Goal: Transaction & Acquisition: Obtain resource

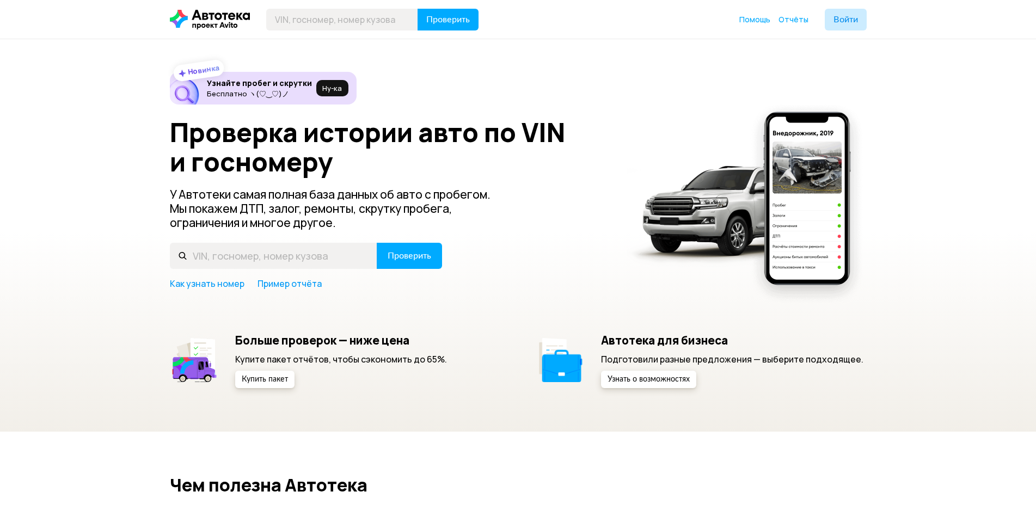
click at [222, 85] on h6 "Узнайте пробег и скрутки" at bounding box center [259, 83] width 105 height 10
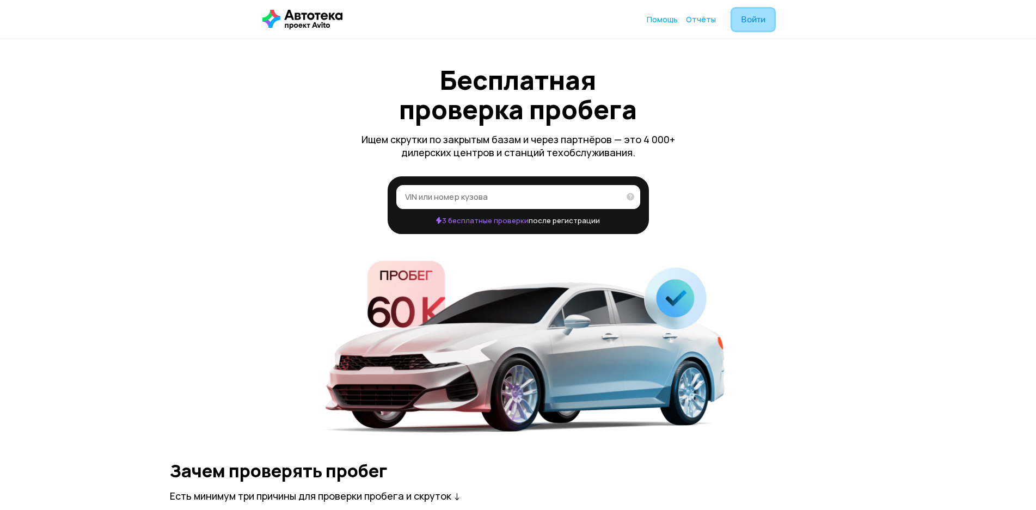
click at [753, 18] on span "Войти" at bounding box center [753, 19] width 24 height 9
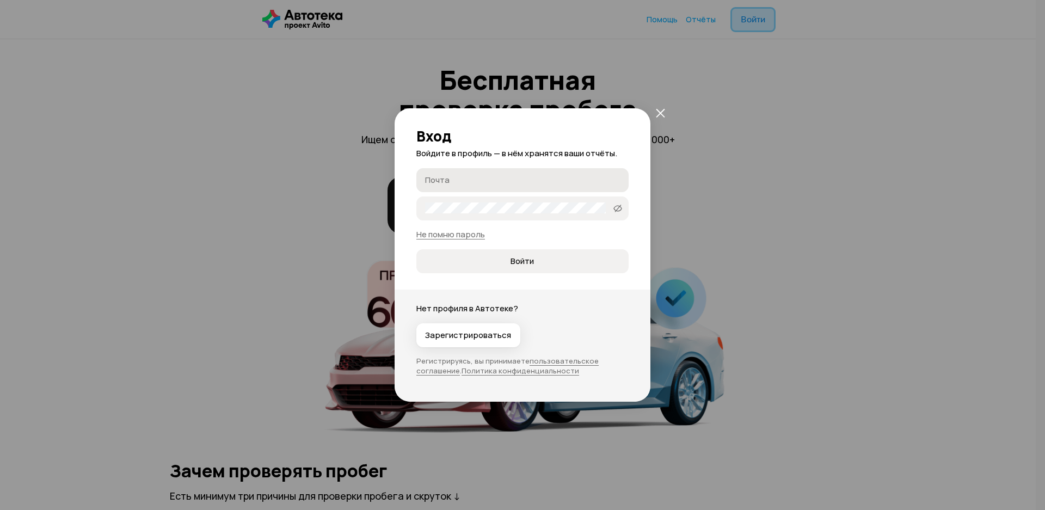
click at [459, 189] on label "Почта" at bounding box center [522, 180] width 212 height 24
click at [459, 185] on input "Почта" at bounding box center [524, 179] width 198 height 11
type input "mkm90@yandex.ru"
click at [516, 262] on span "Войти" at bounding box center [522, 261] width 23 height 11
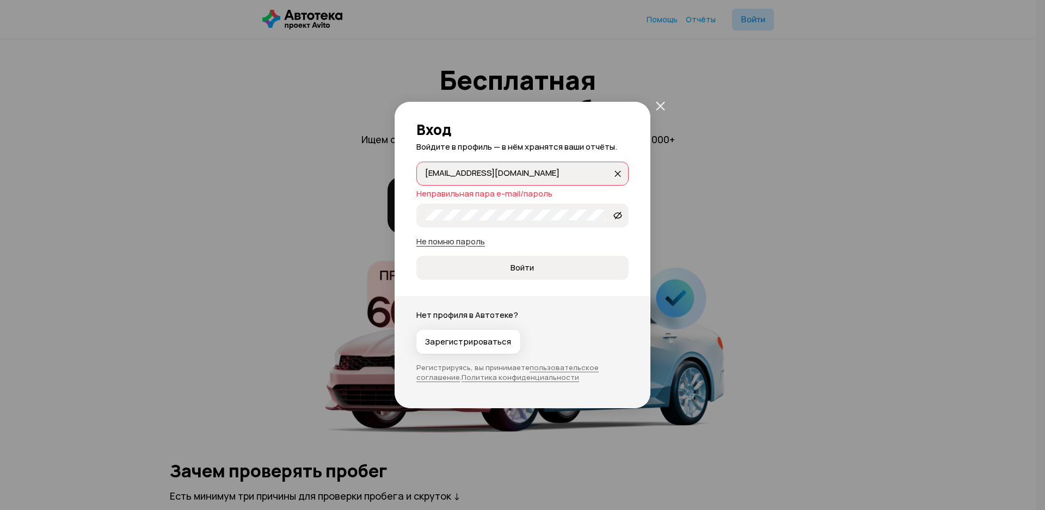
click at [449, 242] on link "Не помню пароль" at bounding box center [450, 241] width 69 height 11
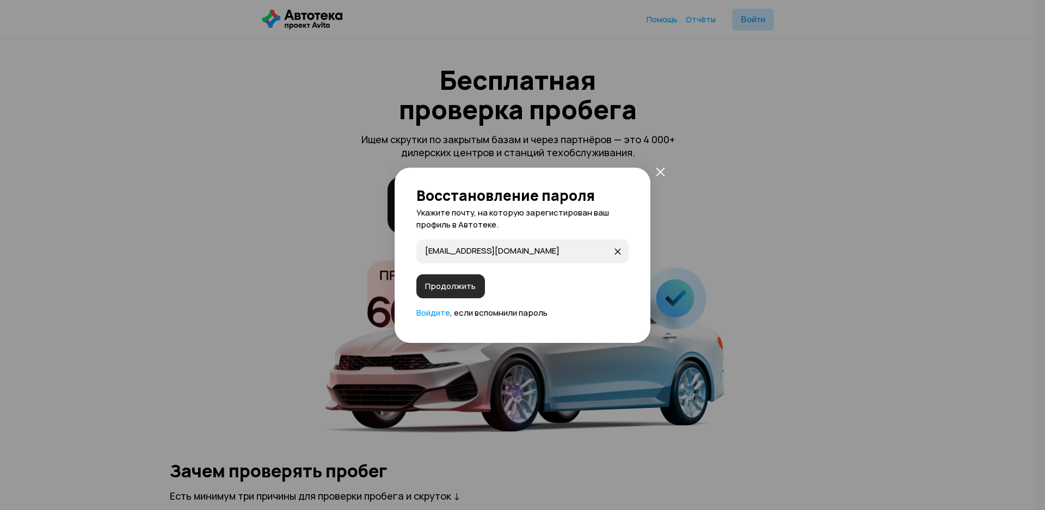
click at [450, 287] on span "Продолжить" at bounding box center [450, 286] width 51 height 11
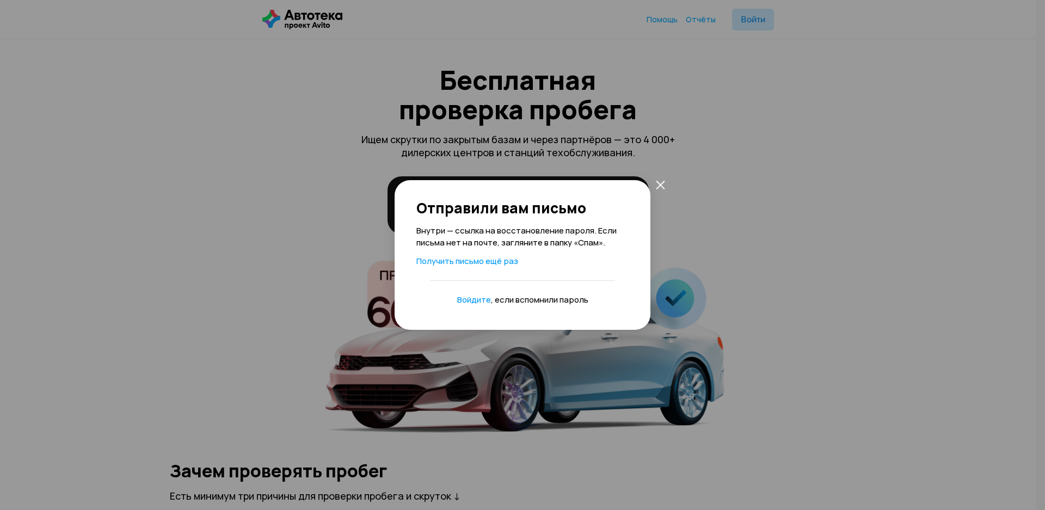
click at [762, 108] on div "Отправили вам письмо Внутри — ссылка на восстановление пароля. Если письма нет …" at bounding box center [522, 255] width 1045 height 510
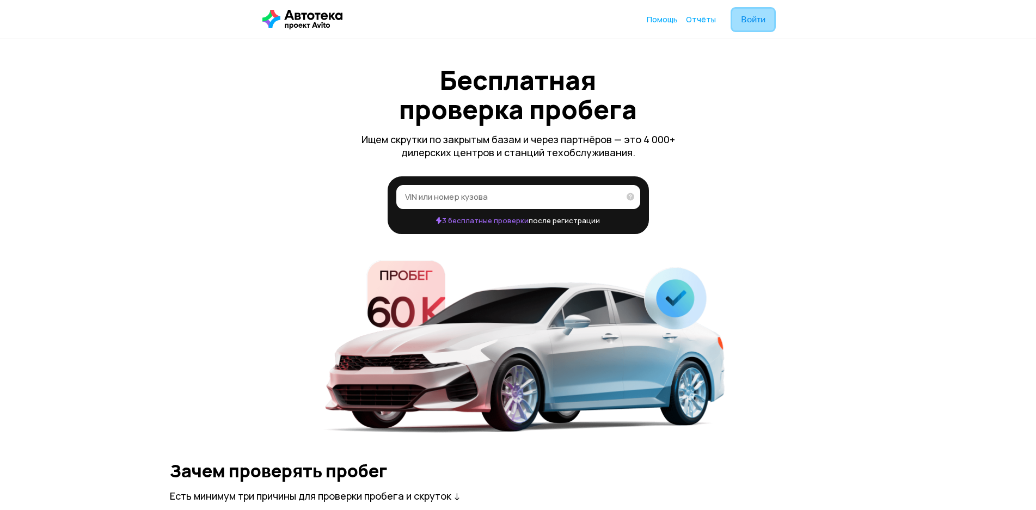
click at [750, 22] on span "Войти" at bounding box center [753, 19] width 24 height 9
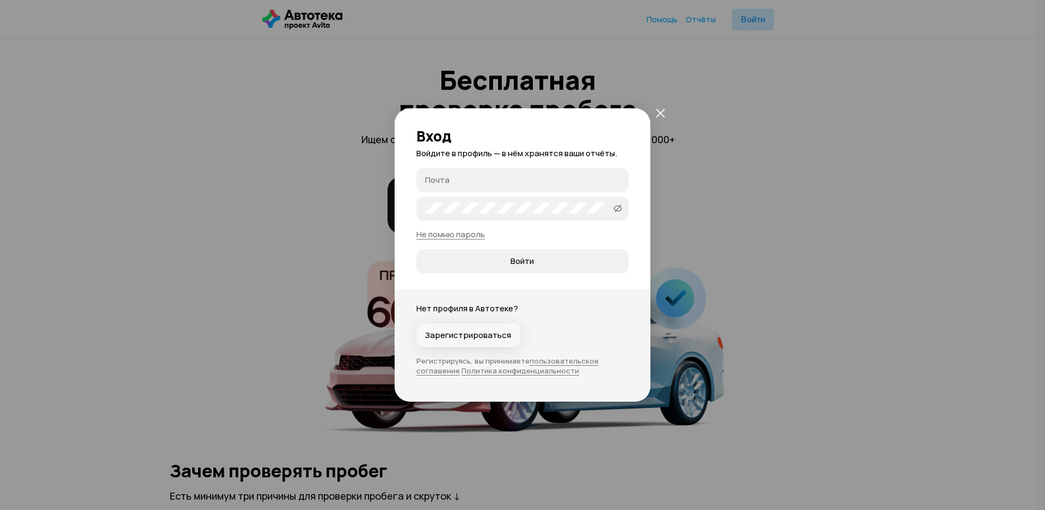
click at [458, 332] on span "Зарегистрироваться" at bounding box center [468, 335] width 86 height 11
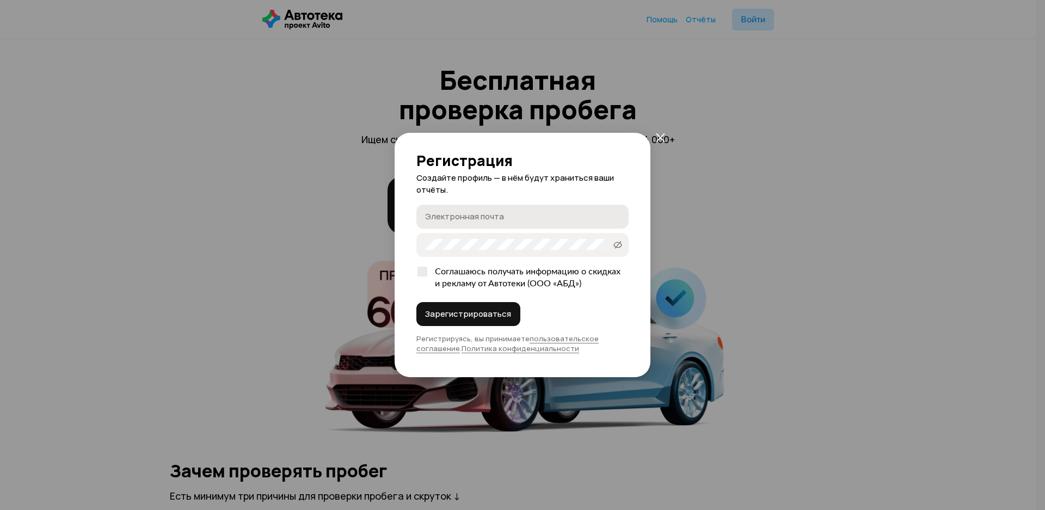
click at [445, 213] on input "Электронная почта" at bounding box center [524, 216] width 198 height 11
type input "m"
click at [656, 137] on icon "закрыть" at bounding box center [660, 137] width 9 height 9
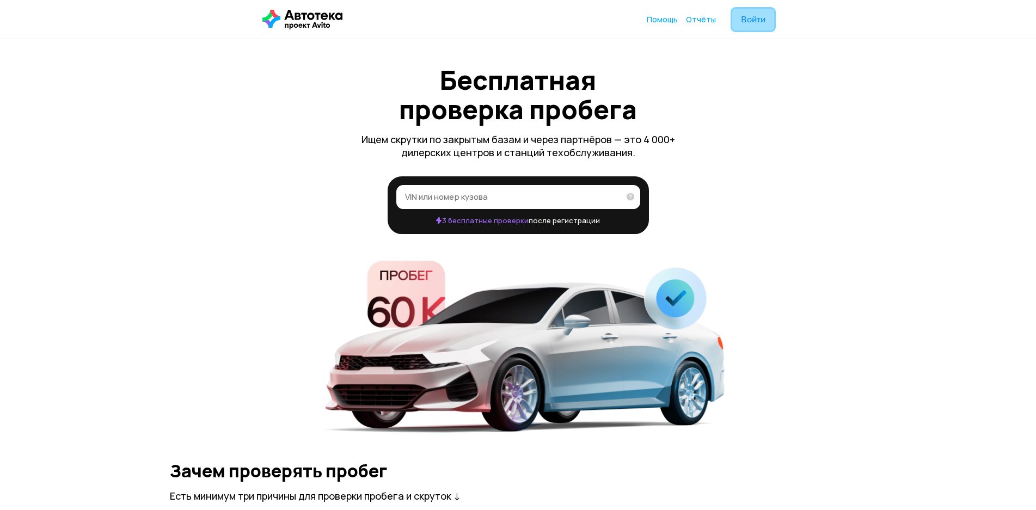
click at [750, 17] on span "Войти" at bounding box center [753, 19] width 24 height 9
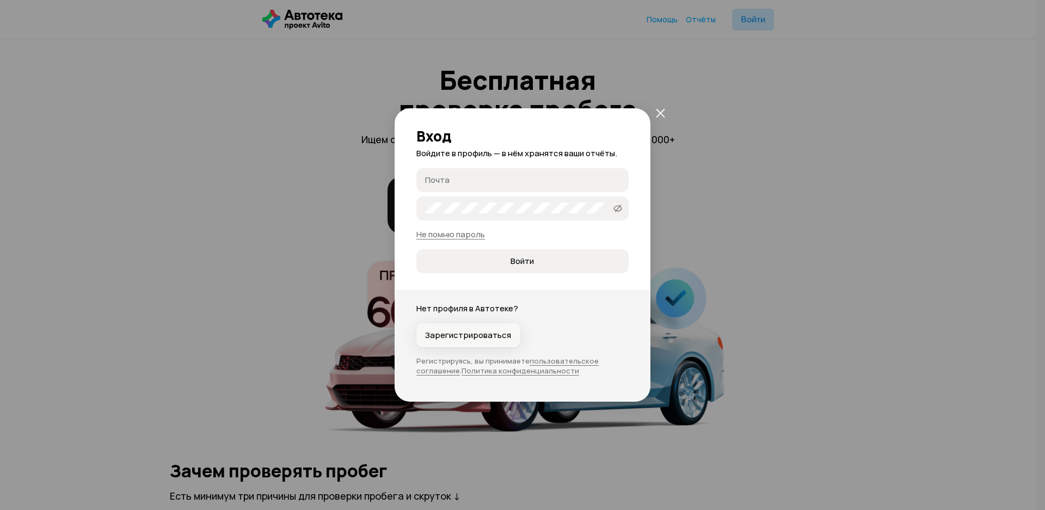
click at [471, 333] on span "Зарегистрироваться" at bounding box center [468, 335] width 86 height 11
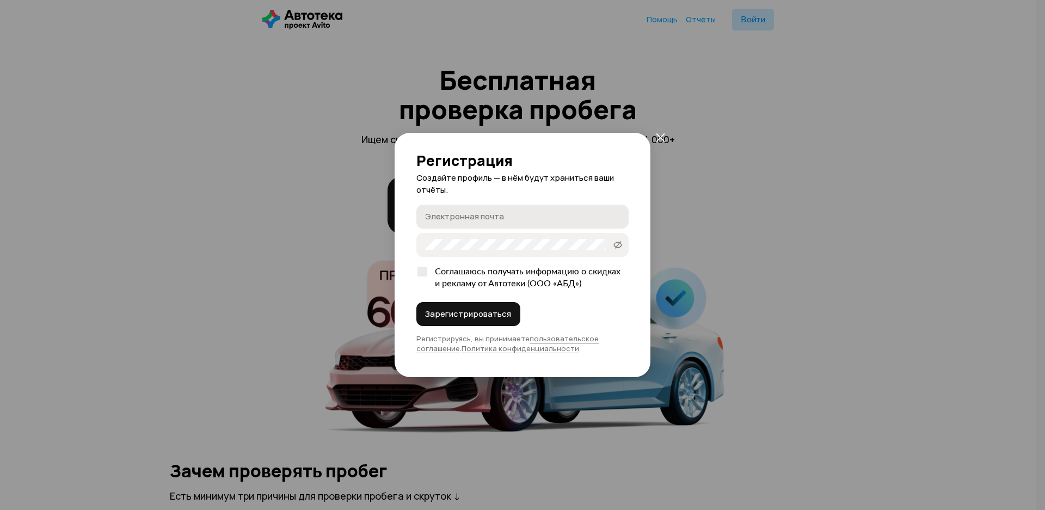
click at [456, 224] on label "Электронная почта" at bounding box center [522, 217] width 212 height 24
click at [456, 222] on input "Электронная почта" at bounding box center [524, 216] width 198 height 11
type input "murka9@mail.com"
click at [458, 312] on span "Зарегистрироваться" at bounding box center [468, 314] width 86 height 11
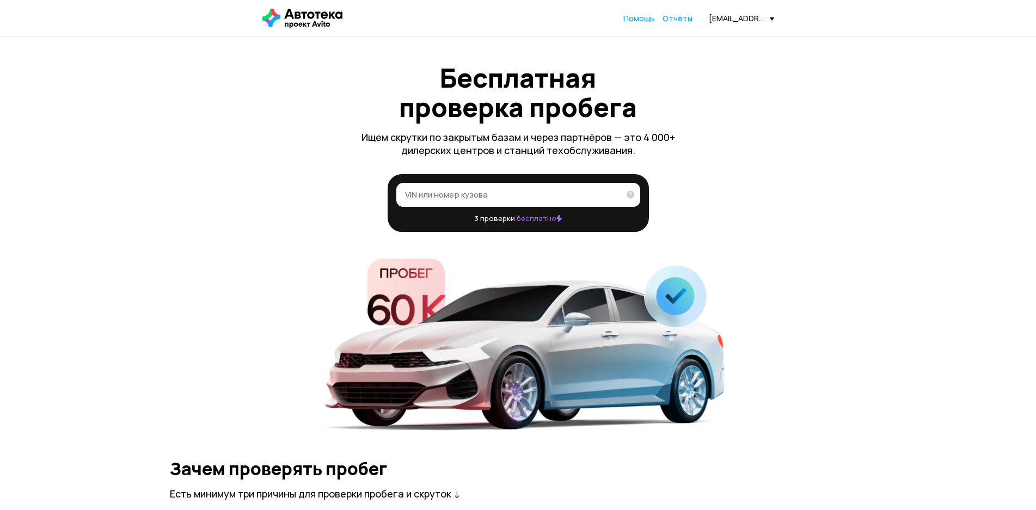
click at [752, 19] on div "murka9@mail.com" at bounding box center [741, 18] width 65 height 10
click at [724, 65] on span "Профиль" at bounding box center [703, 65] width 41 height 13
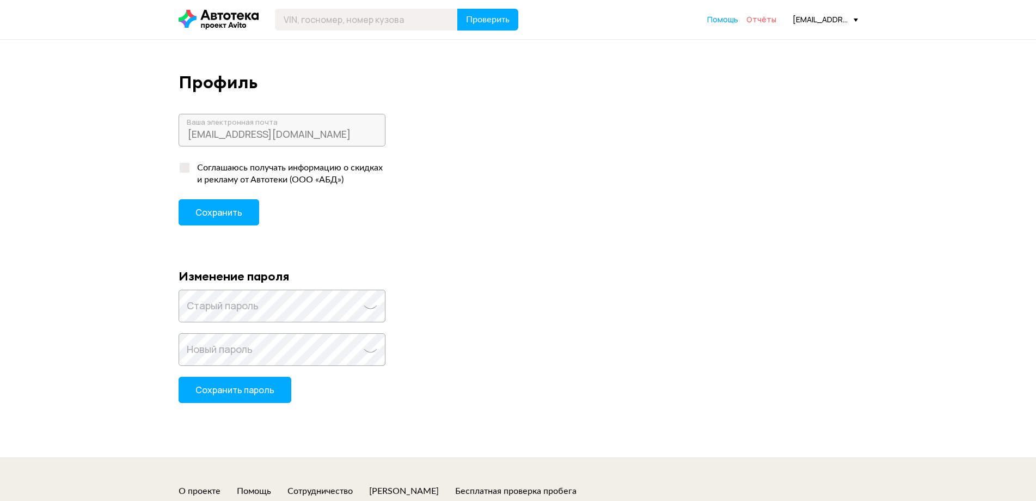
click at [764, 22] on span "Отчёты" at bounding box center [761, 19] width 30 height 10
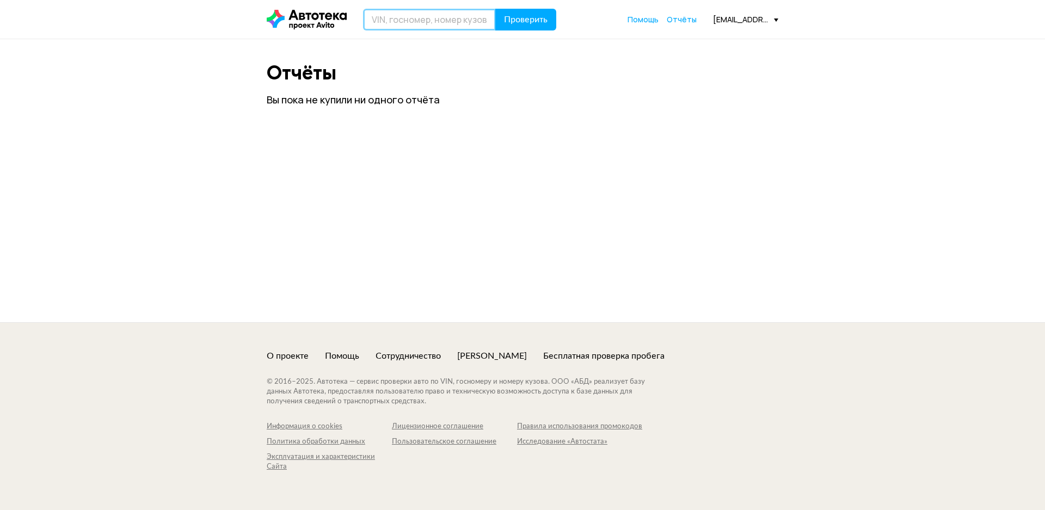
click at [378, 27] on input "text" at bounding box center [429, 20] width 133 height 22
paste input "4S4WX83D774403944"
type input "4S4WX83D774403944"
click at [514, 21] on span "Проверить" at bounding box center [526, 19] width 44 height 9
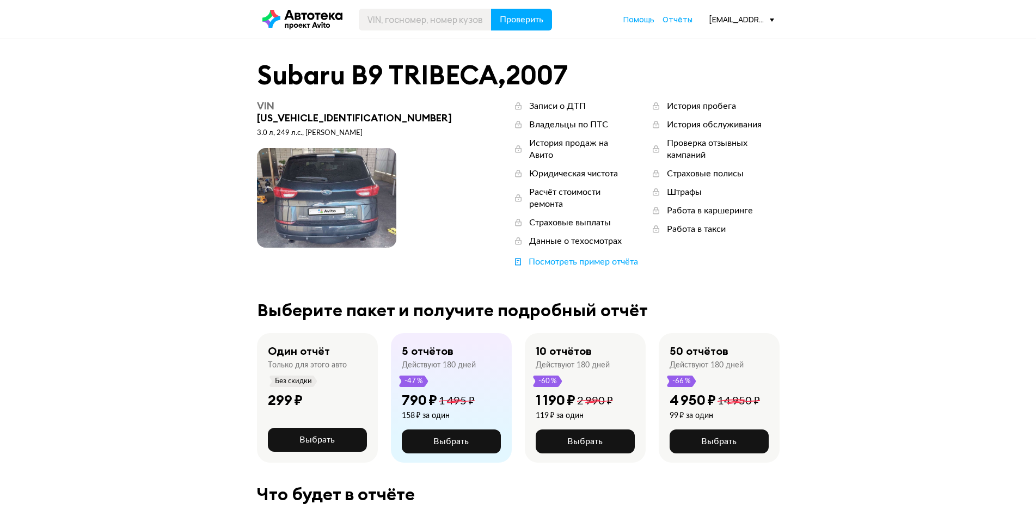
click at [734, 16] on div "murka9@mail.com" at bounding box center [741, 19] width 65 height 10
click at [713, 39] on span "Отчёты" at bounding box center [701, 38] width 36 height 13
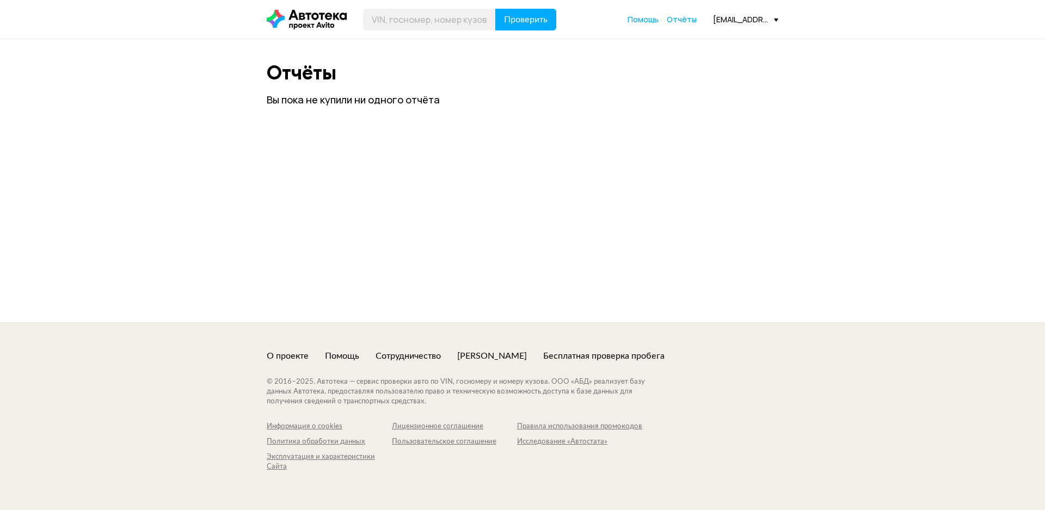
click at [731, 22] on div "murka9@mail.com" at bounding box center [745, 19] width 65 height 10
click at [728, 61] on span "Профиль" at bounding box center [707, 66] width 41 height 13
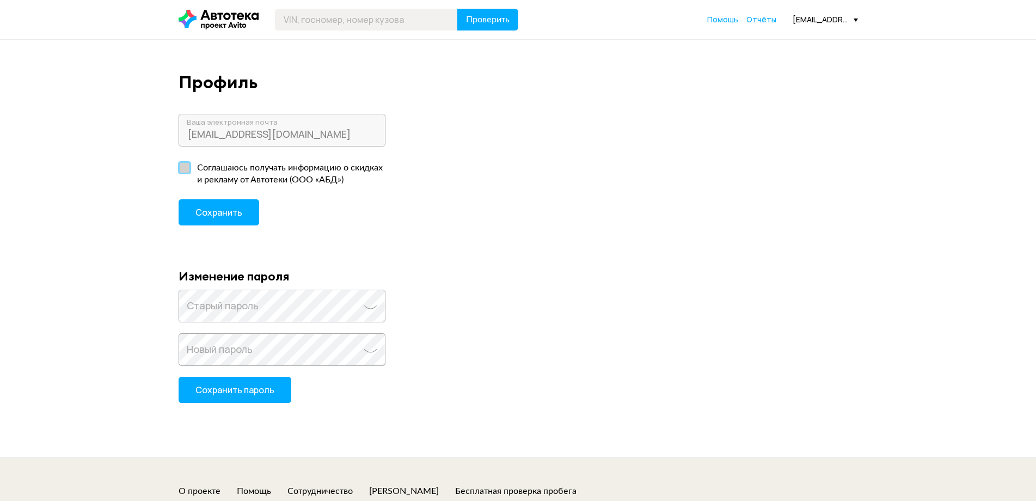
click at [188, 168] on label "Соглашаюсь получать информацию о скидках и рекламу от Автотеки (ООО «АБД»)" at bounding box center [284, 174] width 210 height 34
click at [186, 168] on input "Соглашаюсь получать информацию о скидках и рекламу от Автотеки (ООО «АБД»)" at bounding box center [182, 165] width 7 height 7
checkbox input "true"
click at [232, 220] on button "Сохранить" at bounding box center [219, 212] width 81 height 26
click at [765, 17] on span "Отчёты" at bounding box center [761, 19] width 30 height 10
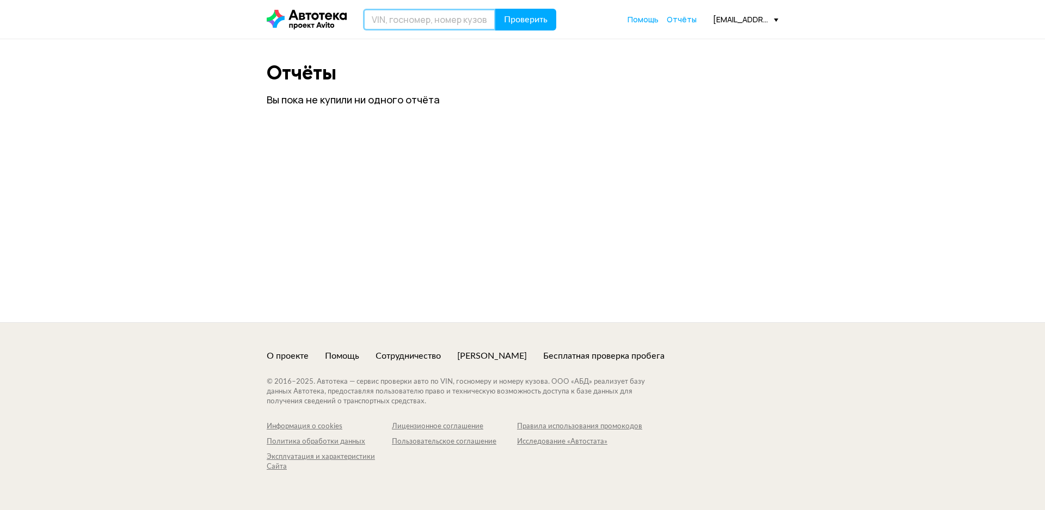
click at [392, 21] on input "text" at bounding box center [429, 20] width 133 height 22
paste input "4S4WX83D774403944"
type input "4S4WX83D774403944"
click at [524, 20] on span "Проверить" at bounding box center [526, 19] width 44 height 9
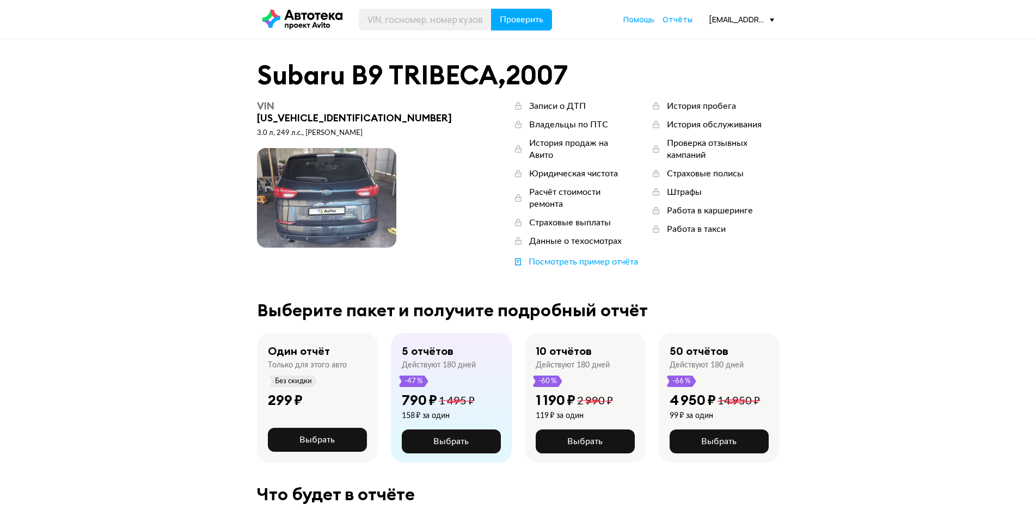
click at [731, 19] on div "murka9@mail.com" at bounding box center [741, 19] width 65 height 10
click at [718, 70] on span "Профиль" at bounding box center [703, 66] width 41 height 13
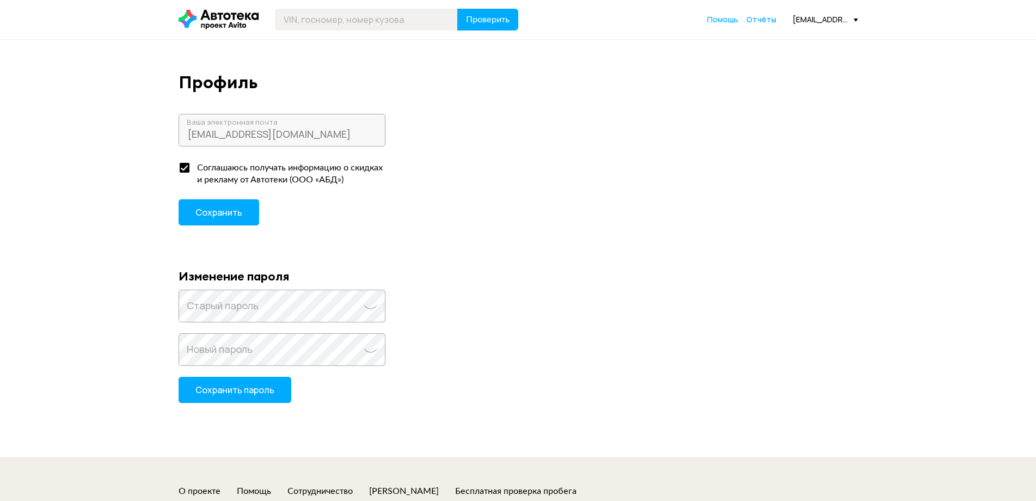
click at [189, 164] on div at bounding box center [185, 168] width 10 height 10
click at [186, 164] on input "Соглашаюсь получать информацию о скидках и рекламу от Автотеки (ООО «АБД»)" at bounding box center [182, 165] width 7 height 7
checkbox input "false"
click at [208, 207] on span "Сохранить" at bounding box center [218, 212] width 47 height 12
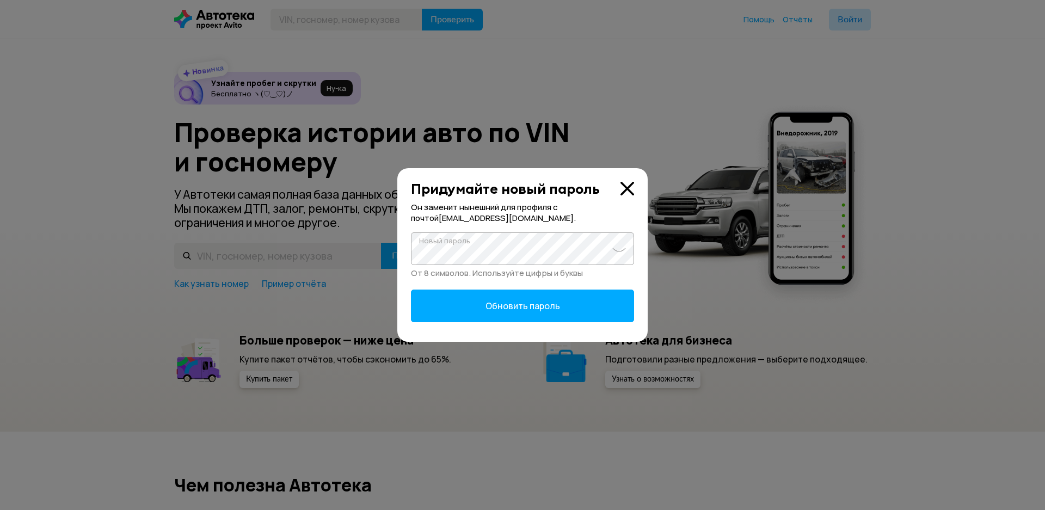
click at [613, 251] on span at bounding box center [619, 248] width 14 height 8
click at [515, 309] on span "Обновить пароль" at bounding box center [523, 306] width 75 height 12
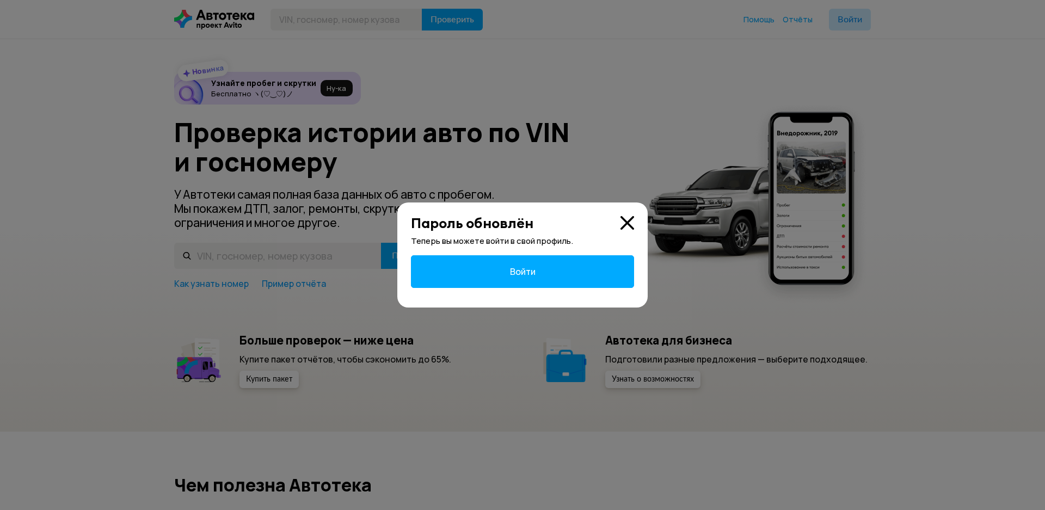
click at [531, 269] on span "Войти" at bounding box center [523, 272] width 26 height 12
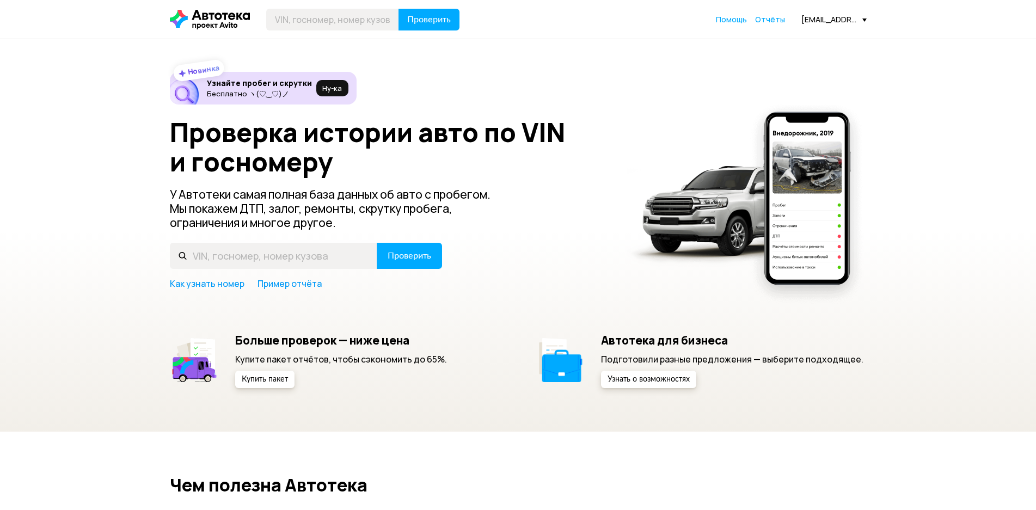
click at [842, 21] on div "mkm90@yandex.ru" at bounding box center [833, 19] width 65 height 10
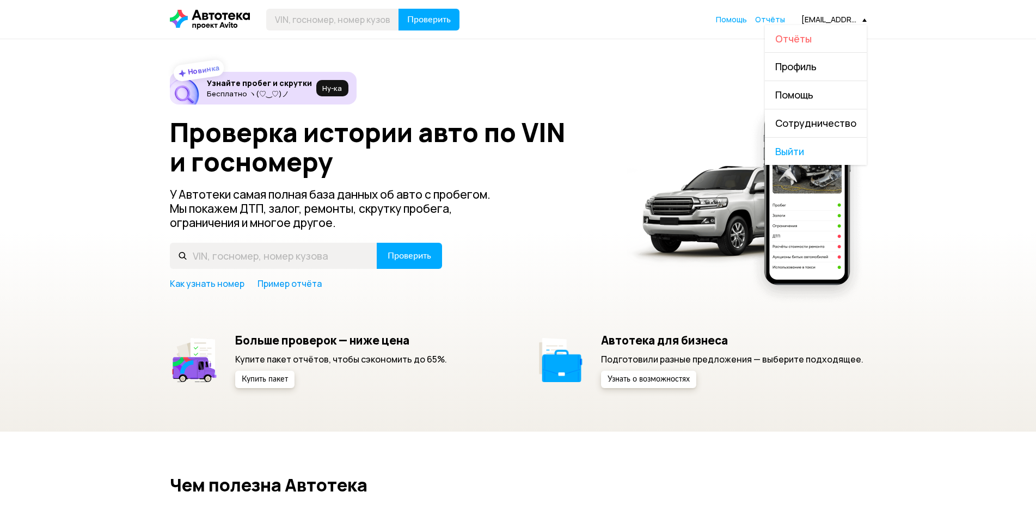
click at [812, 38] on span "Отчёты" at bounding box center [793, 38] width 36 height 13
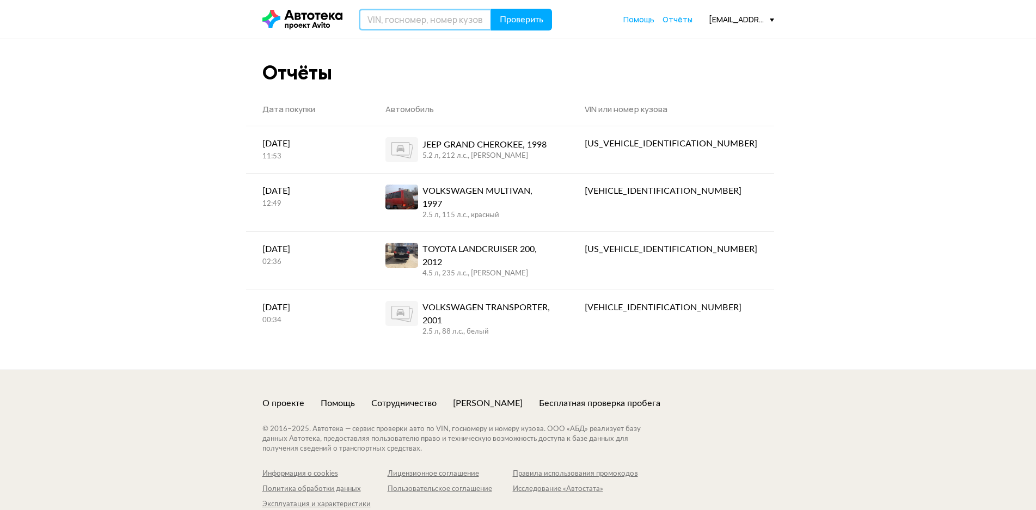
click at [377, 15] on input "text" at bounding box center [425, 20] width 133 height 22
paste input "4S4WX83D774403944"
type input "4S4WX83D774403944"
click at [513, 16] on span "Проверить" at bounding box center [522, 19] width 44 height 9
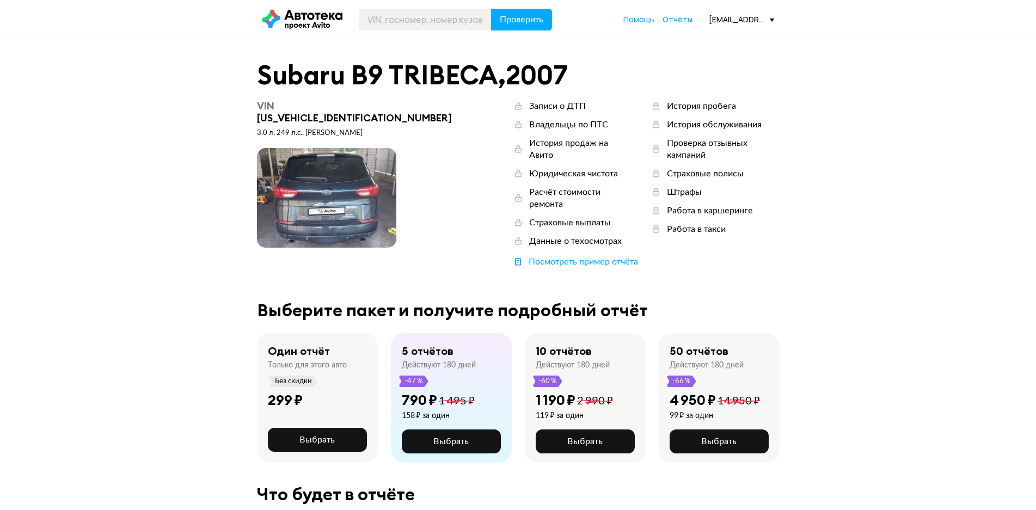
click at [308, 174] on span at bounding box center [326, 198] width 139 height 100
click at [330, 187] on span at bounding box center [326, 198] width 139 height 100
click at [667, 105] on div "История пробега" at bounding box center [701, 106] width 69 height 12
click at [773, 20] on span at bounding box center [772, 20] width 4 height 3
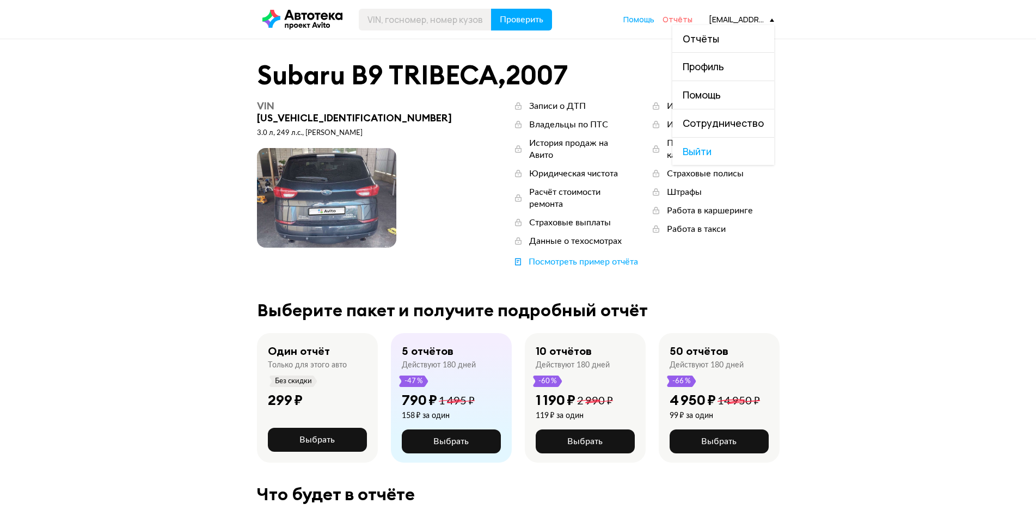
click at [677, 18] on span "Отчёты" at bounding box center [677, 19] width 30 height 10
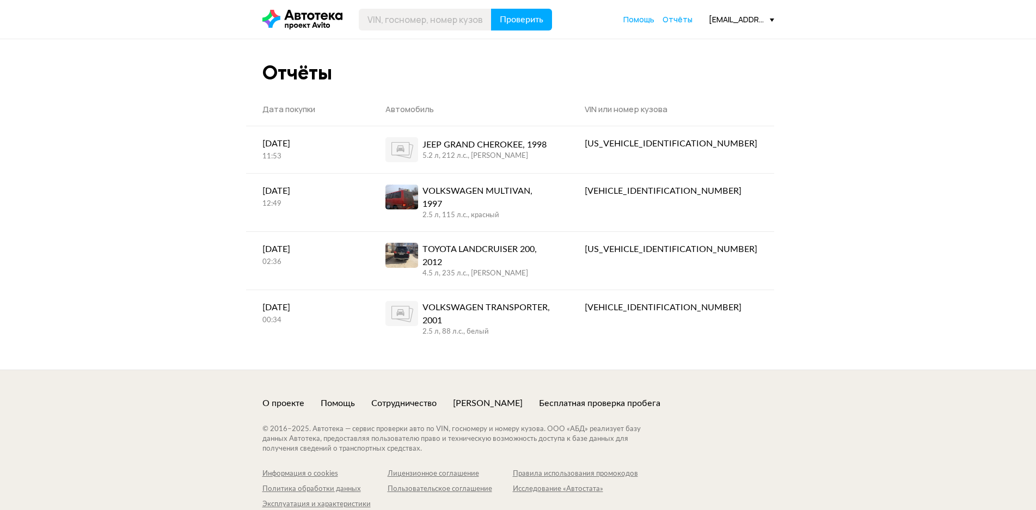
click at [753, 17] on div "mkm90@yandex.ru" at bounding box center [741, 19] width 65 height 10
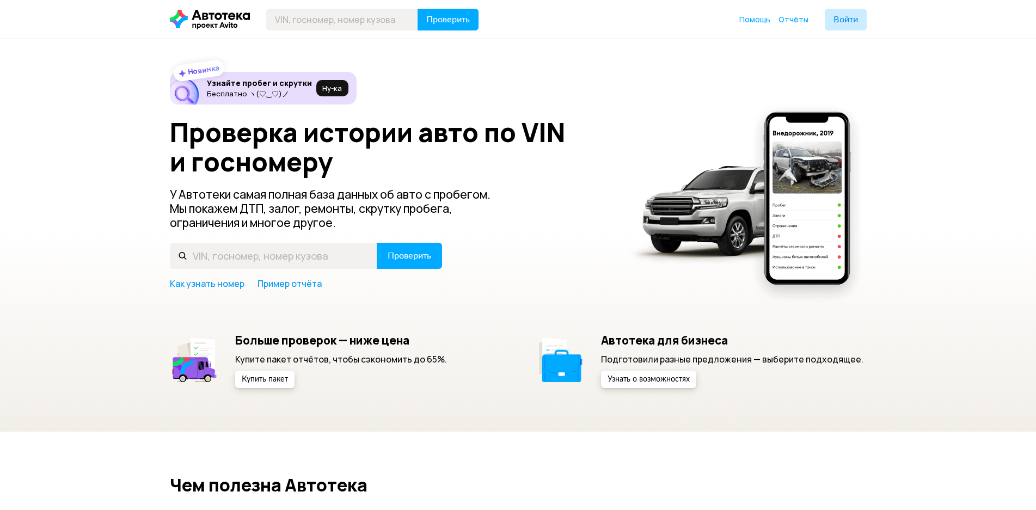
click at [267, 86] on h6 "Узнайте пробег и скрутки" at bounding box center [259, 83] width 105 height 10
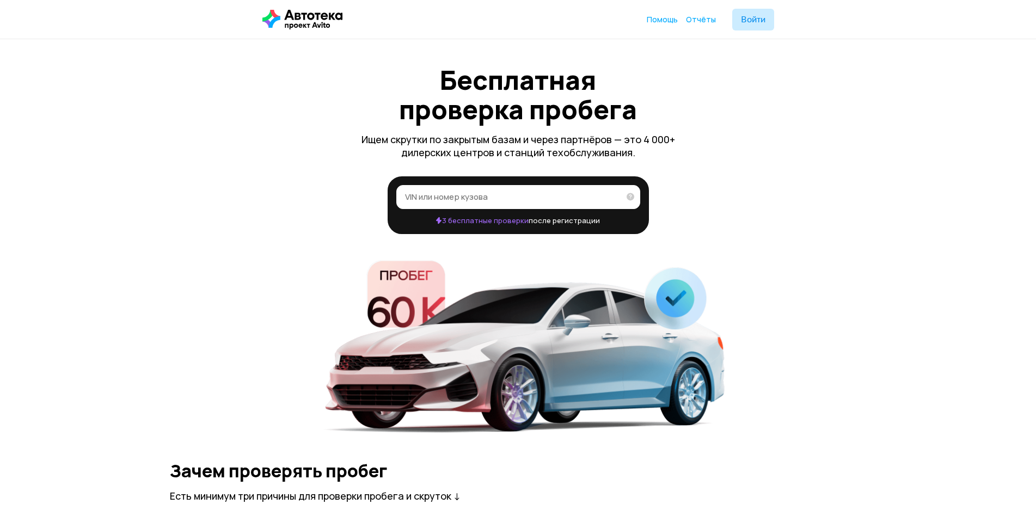
click at [502, 222] on span "3 бесплатные проверки" at bounding box center [482, 221] width 92 height 10
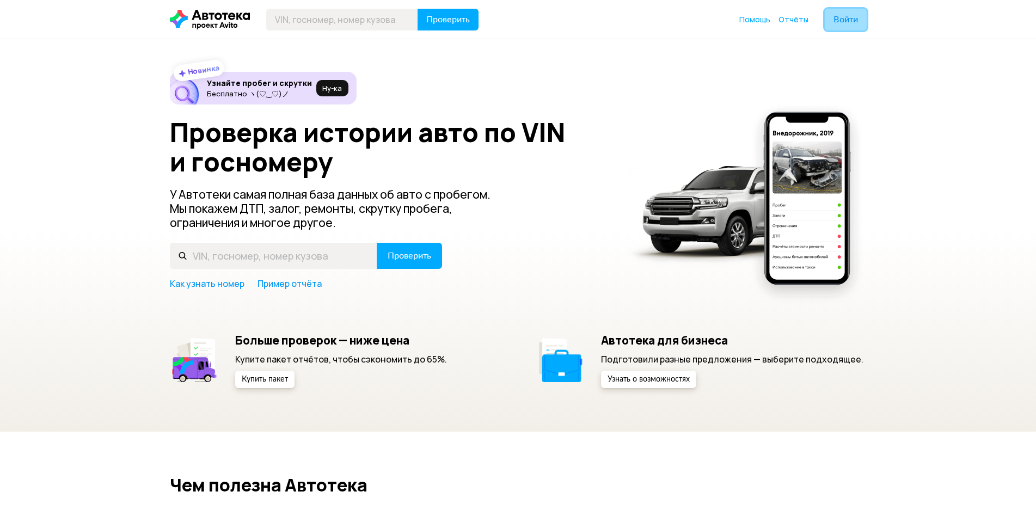
click at [841, 23] on span "Войти" at bounding box center [845, 19] width 24 height 9
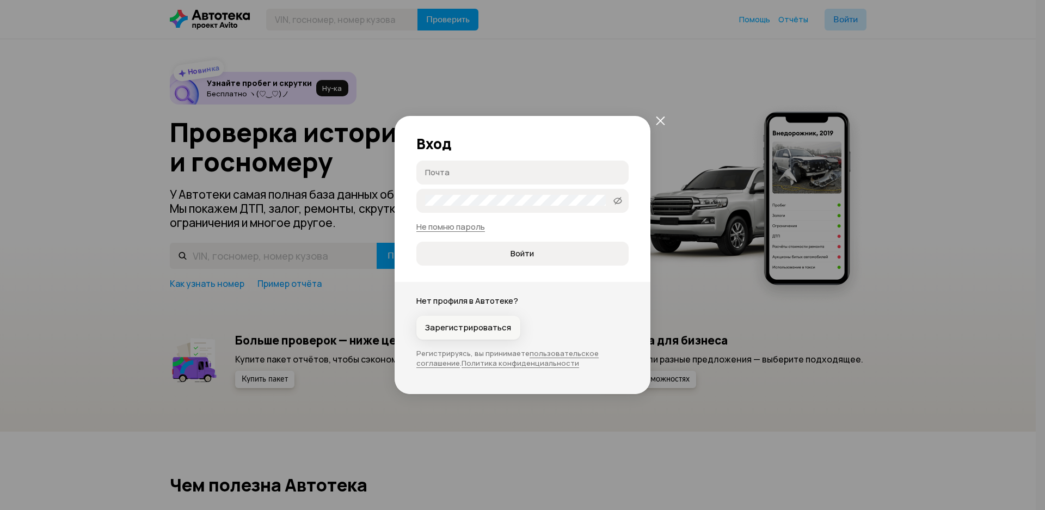
click at [471, 327] on span "Зарегистрироваться" at bounding box center [468, 327] width 86 height 11
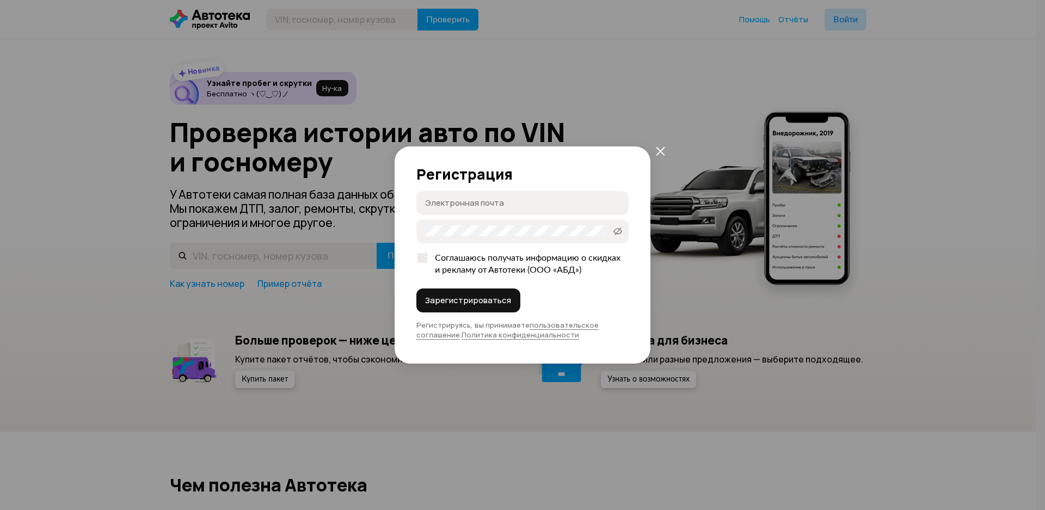
click at [475, 205] on input "Электронная почта" at bounding box center [524, 202] width 198 height 11
type input "[EMAIL_ADDRESS][DOMAIN_NAME]"
click at [467, 303] on span "Зарегистрироваться" at bounding box center [468, 300] width 86 height 11
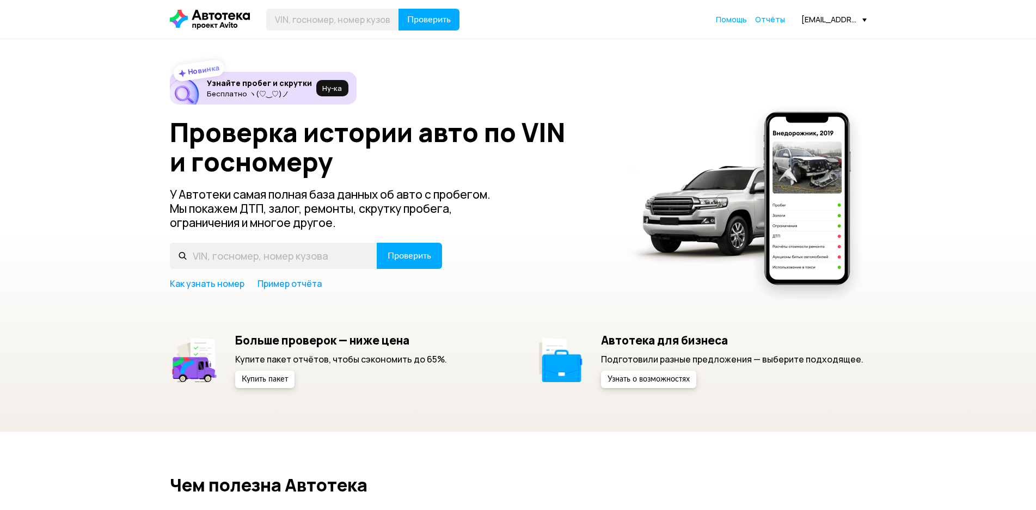
click at [840, 19] on div "[EMAIL_ADDRESS][DOMAIN_NAME]" at bounding box center [833, 19] width 65 height 10
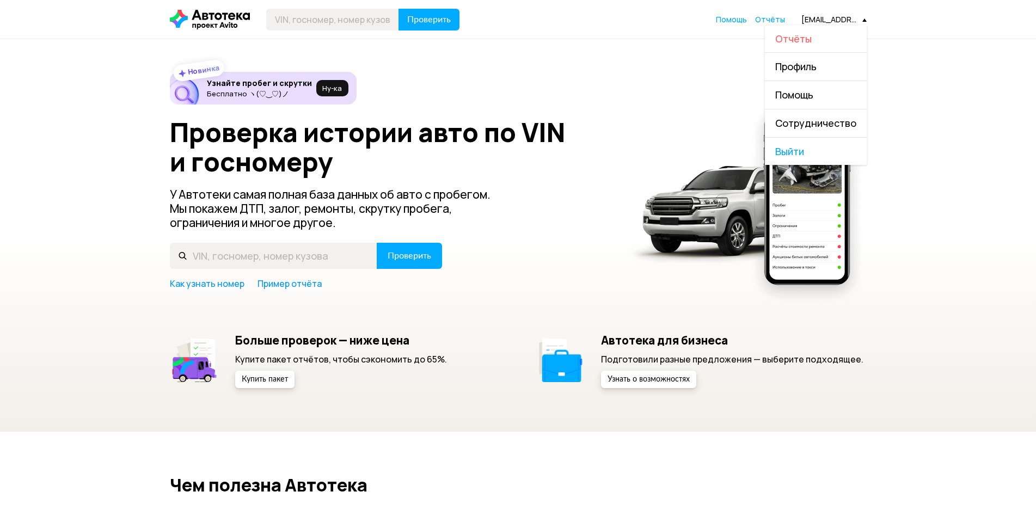
click at [802, 42] on span "Отчёты" at bounding box center [793, 38] width 36 height 13
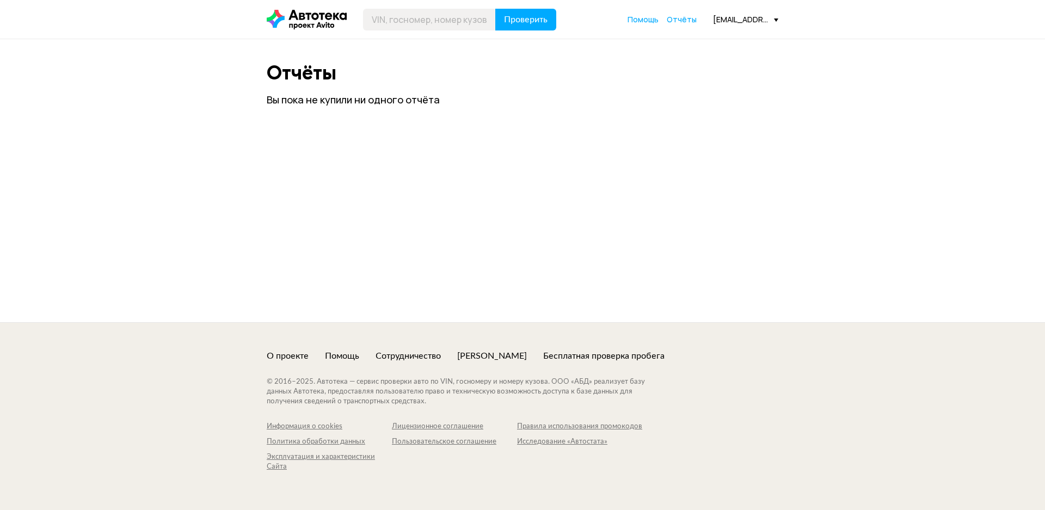
click at [758, 17] on div "[EMAIL_ADDRESS][DOMAIN_NAME]" at bounding box center [745, 19] width 65 height 10
click at [846, 121] on div "Отчёты Вы пока не купили ни одного отчёта" at bounding box center [522, 180] width 1045 height 283
click at [400, 21] on input "text" at bounding box center [429, 20] width 133 height 22
paste input "4S4WX83D774403944"
type input "4S4WX83D774403944"
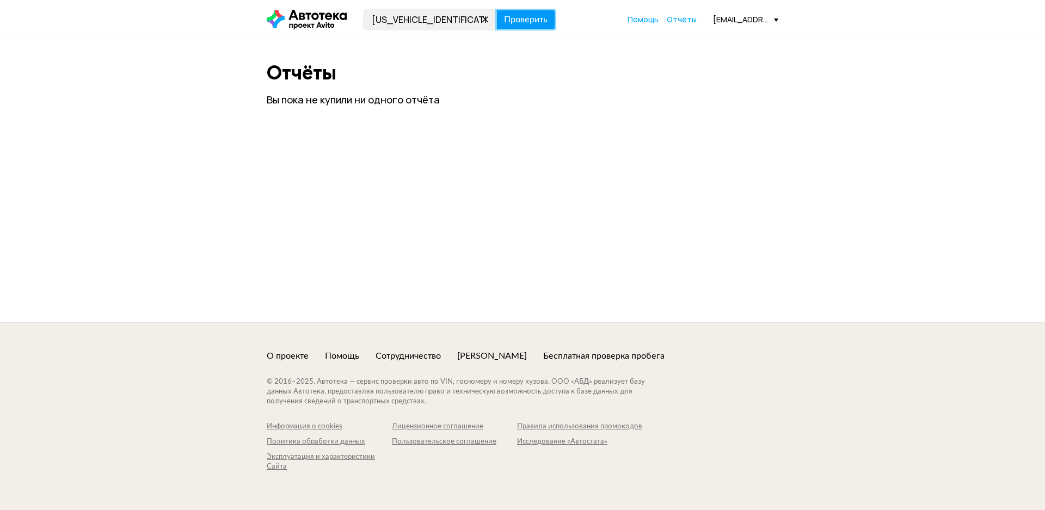
click at [528, 15] on span "Проверить" at bounding box center [526, 19] width 44 height 9
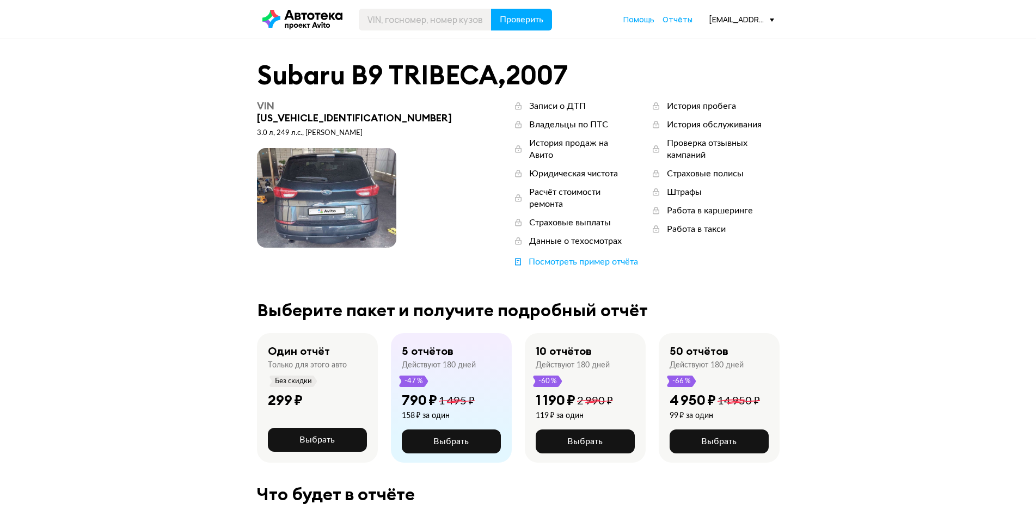
click at [327, 175] on span at bounding box center [326, 198] width 139 height 100
click at [677, 19] on span "Отчёты" at bounding box center [677, 19] width 30 height 10
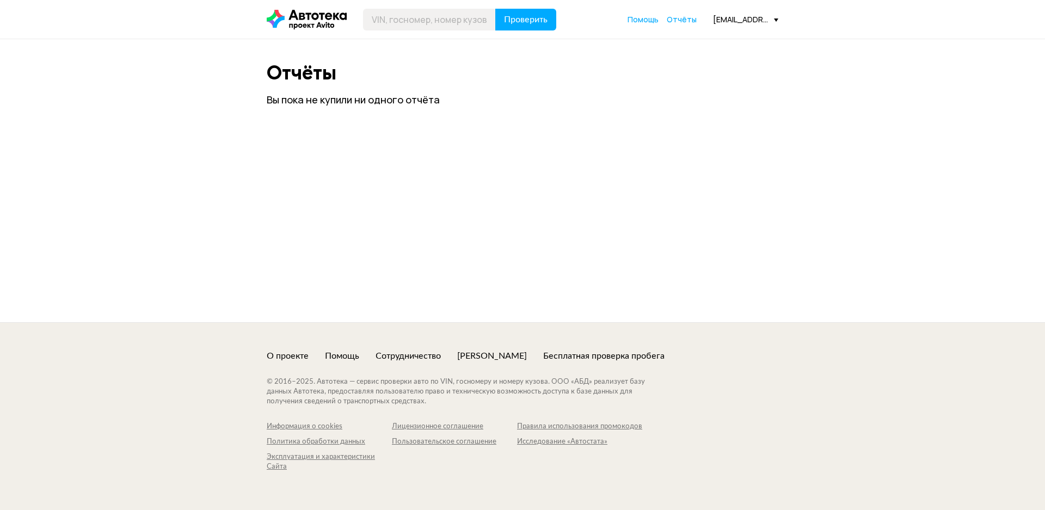
click at [759, 21] on div "[EMAIL_ADDRESS][DOMAIN_NAME]" at bounding box center [745, 19] width 65 height 10
click at [708, 64] on span "Профиль" at bounding box center [707, 66] width 41 height 13
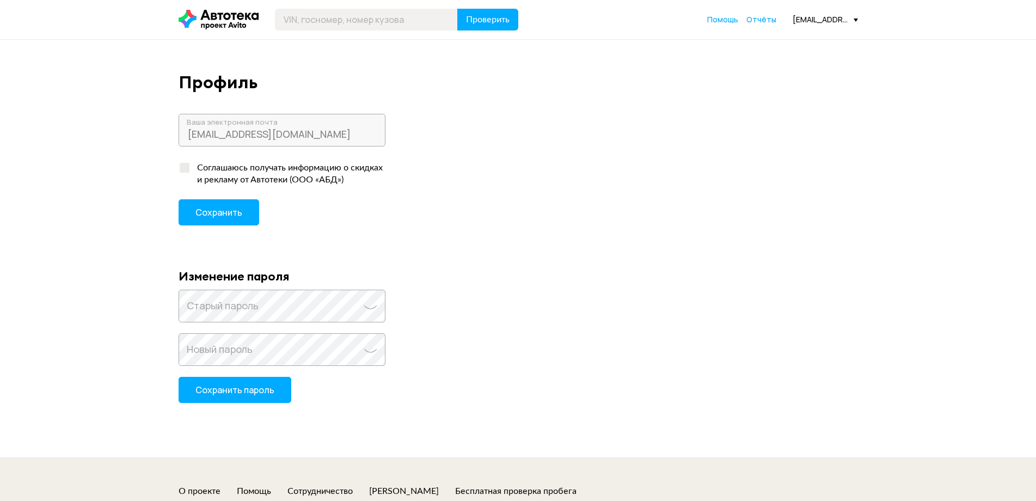
click at [833, 17] on div "[EMAIL_ADDRESS][DOMAIN_NAME]" at bounding box center [825, 19] width 65 height 10
click at [794, 33] on span "Отчёты" at bounding box center [784, 38] width 36 height 13
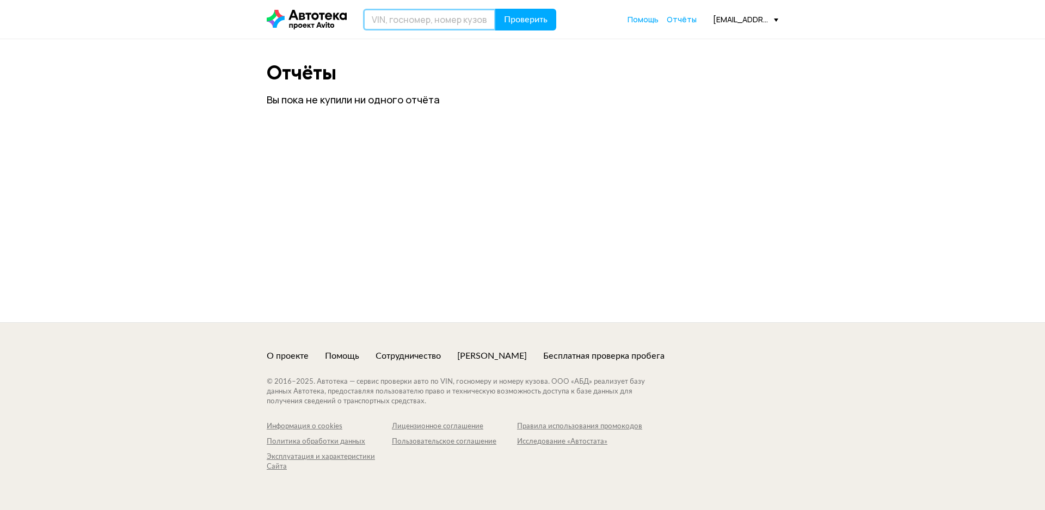
click at [401, 26] on input "text" at bounding box center [429, 20] width 133 height 22
paste input "4S4WX83D774403944"
type input "4S4WX83D774403944"
click at [521, 24] on span "Проверить" at bounding box center [526, 19] width 44 height 9
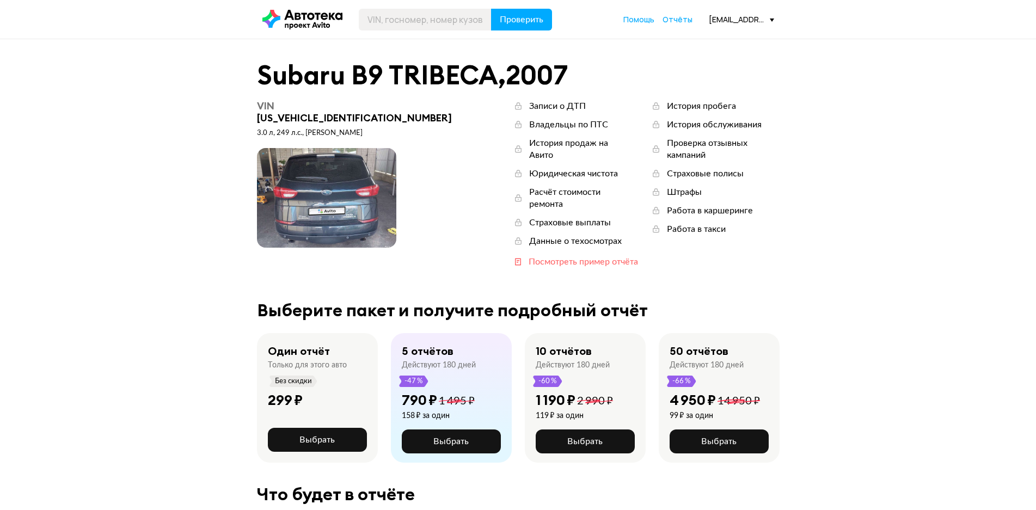
click at [529, 256] on div "Посмотреть пример отчёта" at bounding box center [583, 262] width 109 height 12
click at [764, 17] on div "[EMAIL_ADDRESS][DOMAIN_NAME]" at bounding box center [741, 19] width 65 height 10
click at [709, 41] on span "Отчёты" at bounding box center [701, 38] width 36 height 13
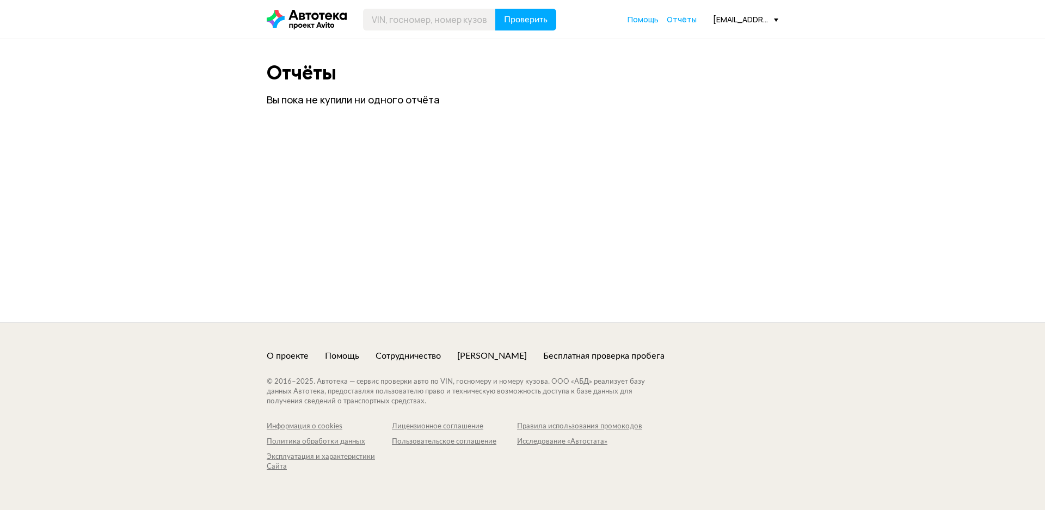
click at [750, 14] on div "Проверить Помощь Отчёты kamil.mursalov@gmail.com" at bounding box center [522, 20] width 523 height 22
click at [750, 15] on div "[EMAIL_ADDRESS][DOMAIN_NAME]" at bounding box center [745, 19] width 65 height 10
click at [486, 191] on div "Отчёты Вы пока не купили ни одного отчёта" at bounding box center [522, 180] width 1045 height 283
click at [401, 21] on input "text" at bounding box center [429, 20] width 133 height 22
type input "4S4WX83D774403944"
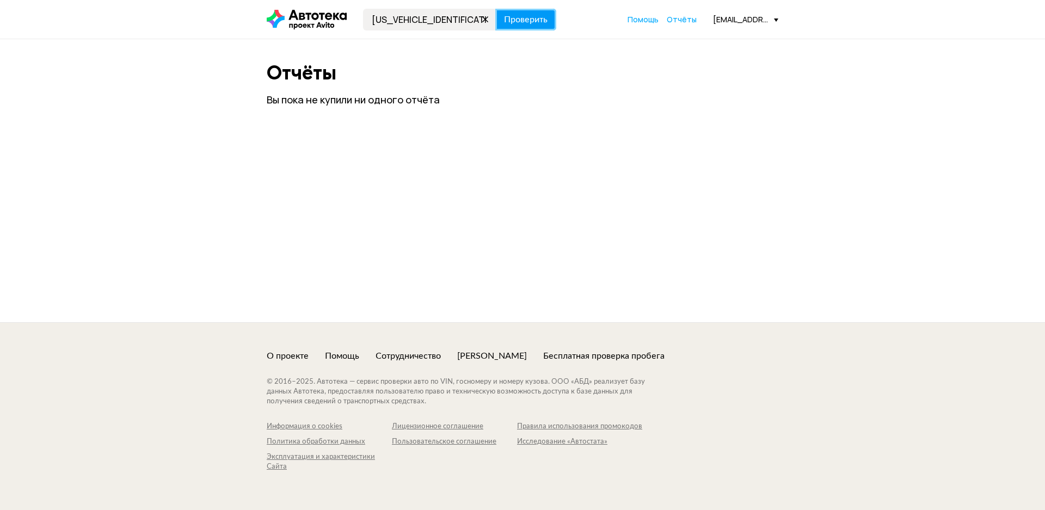
click at [532, 22] on span "Проверить" at bounding box center [526, 19] width 44 height 9
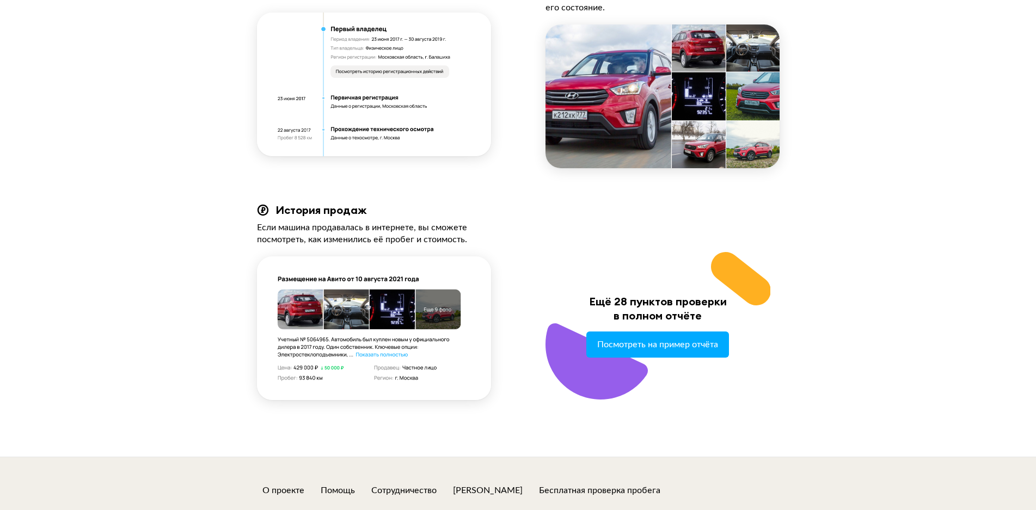
scroll to position [1009, 0]
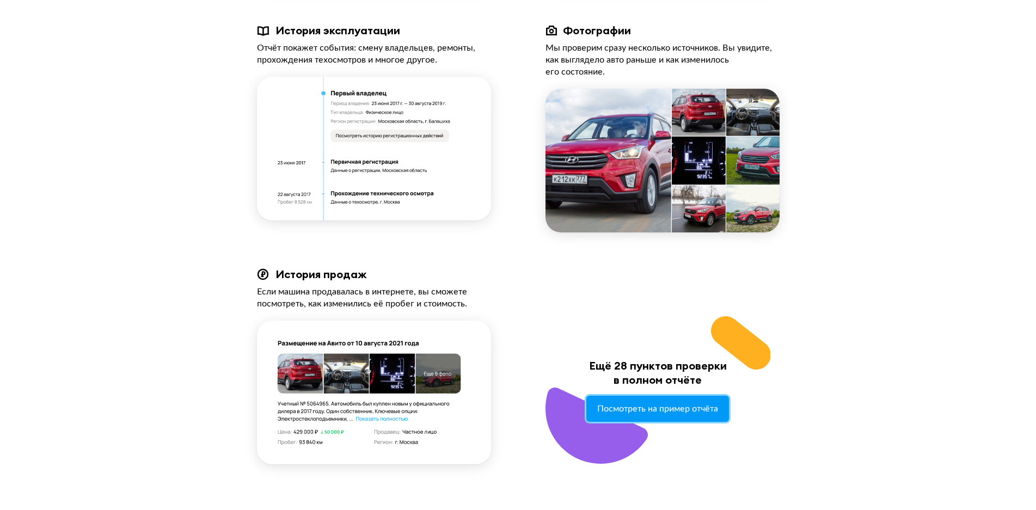
click at [667, 404] on span "Посмотреть на пример отчёта" at bounding box center [657, 409] width 121 height 10
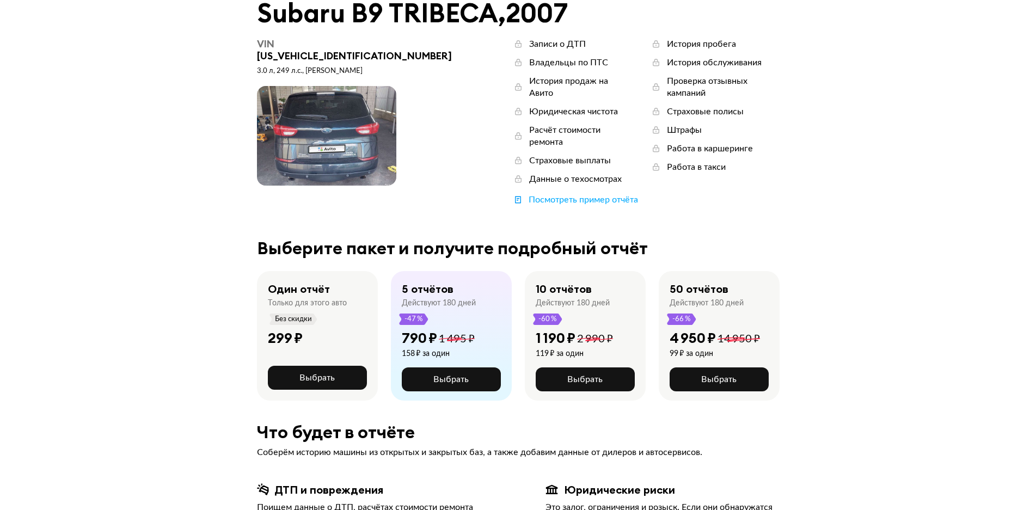
scroll to position [0, 0]
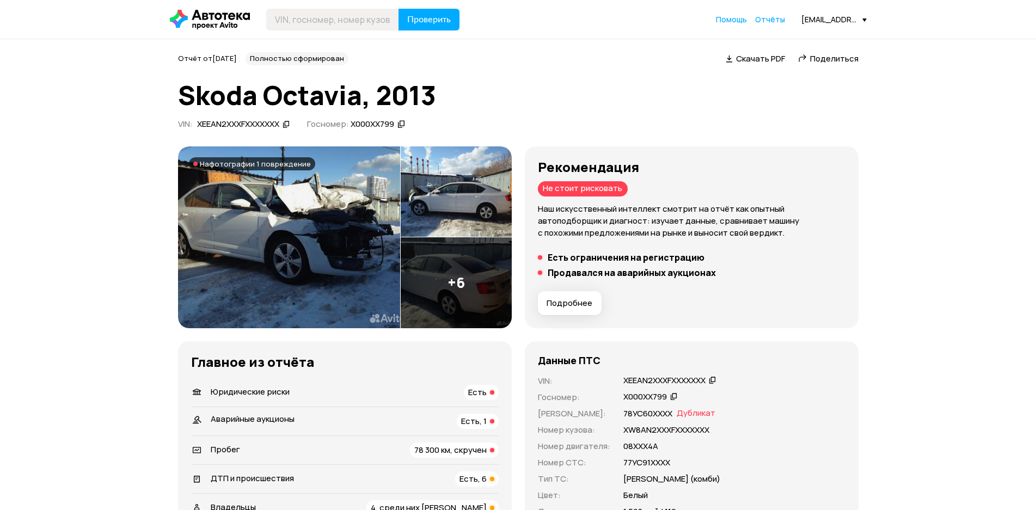
click at [766, 24] on link "Отчёты" at bounding box center [770, 19] width 30 height 11
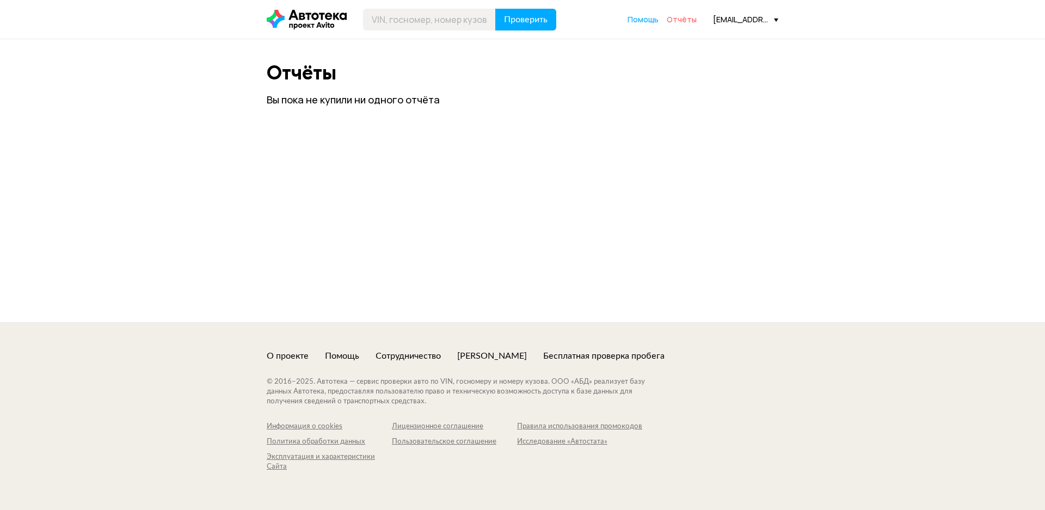
click at [685, 20] on span "Отчёты" at bounding box center [682, 19] width 30 height 10
click at [390, 23] on input "text" at bounding box center [429, 20] width 133 height 22
paste input "[US_VEHICLE_IDENTIFICATION_NUMBER]"
type input "[US_VEHICLE_IDENTIFICATION_NUMBER]"
click at [521, 17] on span "Проверить" at bounding box center [526, 19] width 44 height 9
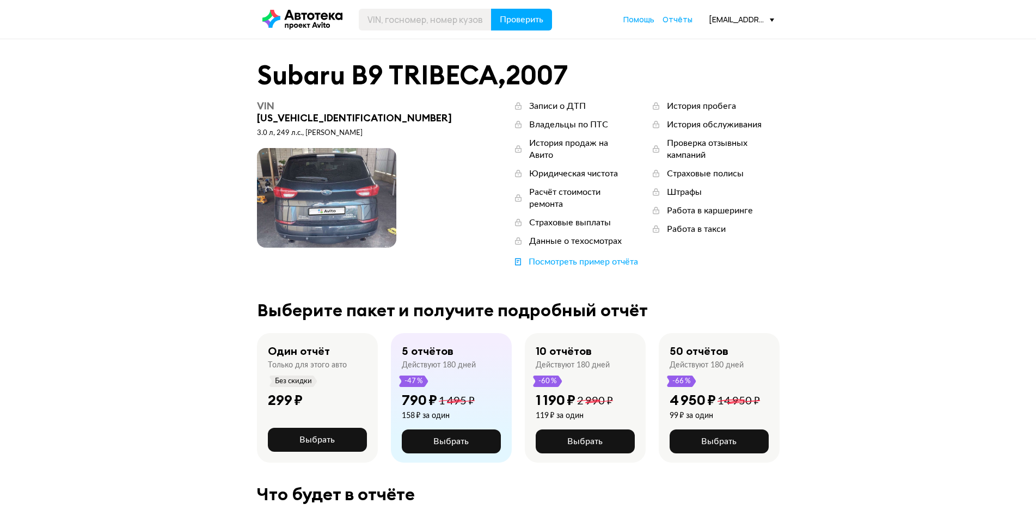
click at [751, 19] on div "kamil.mursalov@gmail.com" at bounding box center [741, 19] width 65 height 10
click at [699, 151] on span "Выйти" at bounding box center [723, 152] width 102 height 28
